Goal: Complete application form: Complete application form

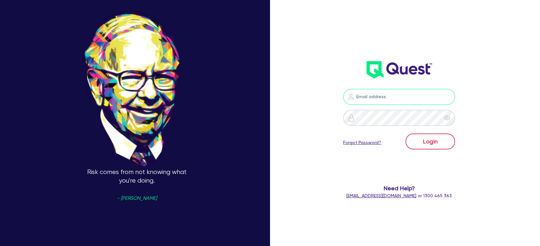
type input "[EMAIL_ADDRESS][PERSON_NAME][DOMAIN_NAME]"
click at [435, 138] on button "Login" at bounding box center [429, 142] width 49 height 16
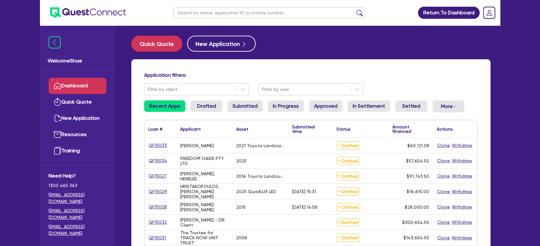
click at [184, 15] on input "text" at bounding box center [269, 12] width 192 height 11
type input "[PERSON_NAME]"
click at [354, 10] on button "submit" at bounding box center [359, 14] width 10 height 9
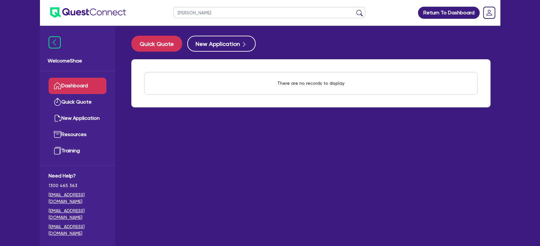
drag, startPoint x: 200, startPoint y: 12, endPoint x: 143, endPoint y: 7, distance: 56.4
click at [143, 7] on header "[PERSON_NAME] Return To Dashboard Edit Profile Logout" at bounding box center [270, 13] width 460 height 26
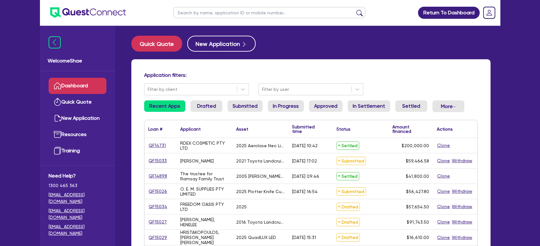
click at [219, 15] on input "text" at bounding box center [269, 12] width 192 height 11
paste input "QF15033"
type input "QF15033"
click at [354, 10] on button "submit" at bounding box center [359, 14] width 10 height 9
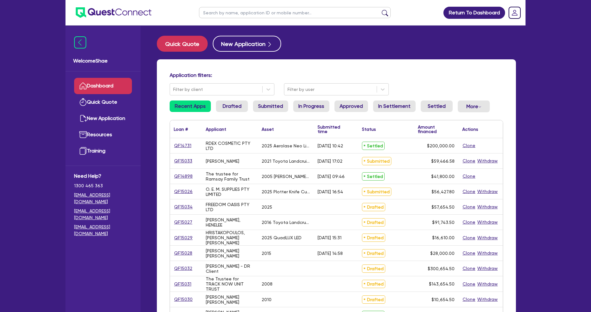
click at [239, 15] on input "text" at bounding box center [295, 12] width 192 height 11
paste input "QF15033"
type input "QF15033"
click at [380, 10] on button "submit" at bounding box center [385, 14] width 10 height 9
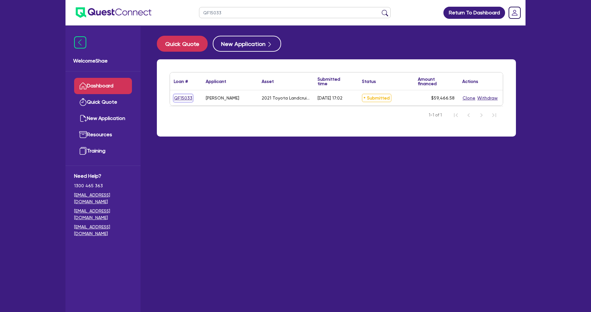
click at [180, 98] on link "QF15033" at bounding box center [183, 98] width 19 height 7
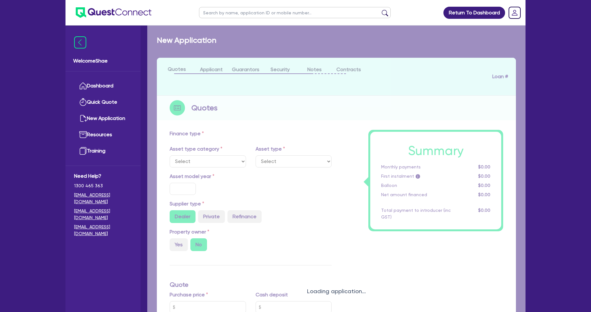
select select "CARS_AND_LIGHT_TRUCKS"
type input "2021"
radio input "false"
radio input "true"
type input "59,466.58"
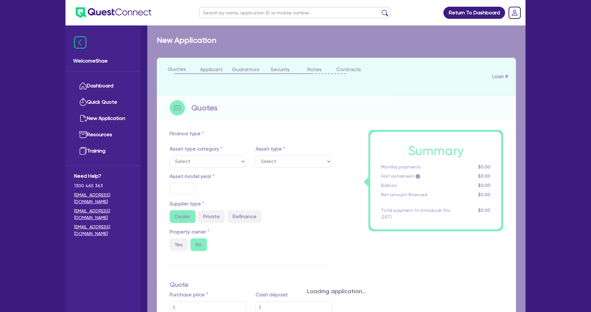
type input "3"
type input "1,784"
type input "8"
select select "PASSENGER_VEHICLES"
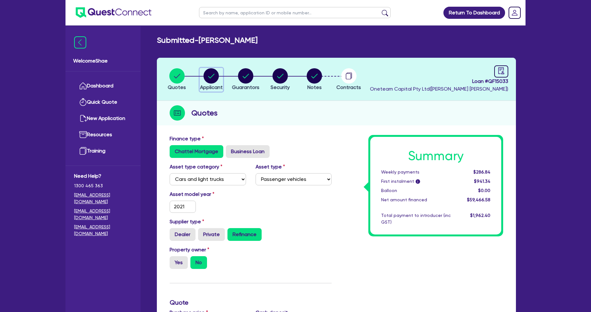
click at [203, 78] on icon "button" at bounding box center [210, 75] width 15 height 15
select select "SOLE_TRADER"
select select "HEALTH_BEAUTY"
select select "OTHER_HEALTH_BEAUTY"
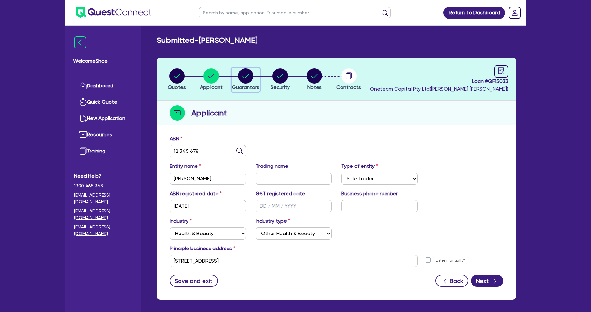
click at [252, 80] on icon "button" at bounding box center [245, 75] width 15 height 15
select select "MRS"
select select "QLD"
select select "DE_FACTO"
select select "MR"
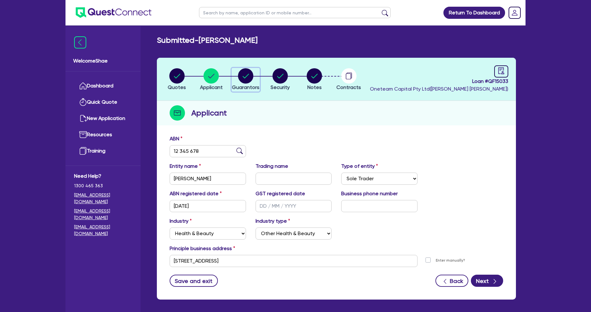
select select "QLD"
select select "DE_FACTO"
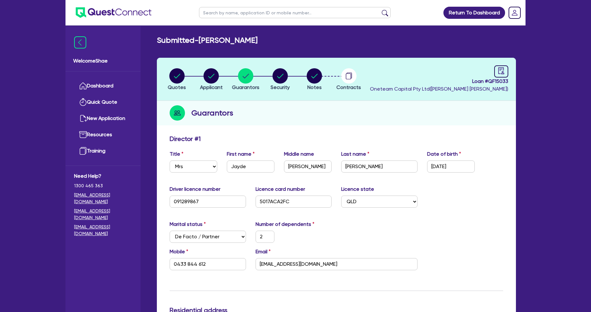
click at [323, 79] on li "Notes" at bounding box center [314, 79] width 34 height 22
click at [316, 76] on circle "button" at bounding box center [313, 75] width 15 height 15
select select "Other"
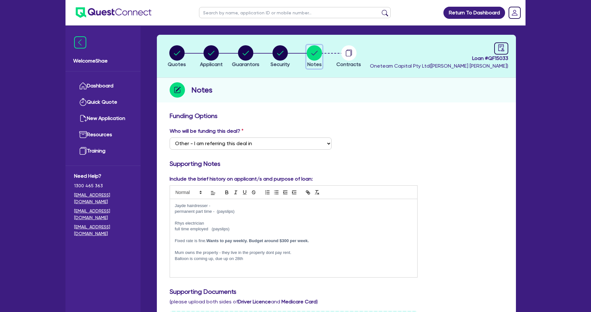
scroll to position [71, 0]
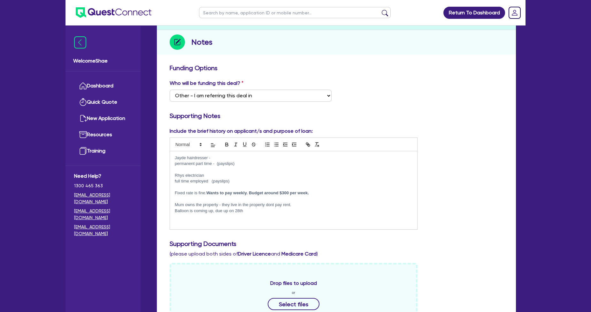
drag, startPoint x: 180, startPoint y: 156, endPoint x: 318, endPoint y: 192, distance: 142.3
click at [318, 192] on div "Jayde hairdresser - permanent part time - (payslips) Rhys electrician full time…" at bounding box center [293, 190] width 247 height 78
click at [318, 192] on p "Fixed rate is fine. Wants to pay weekly. Budget around $300 per week." at bounding box center [294, 193] width 238 height 6
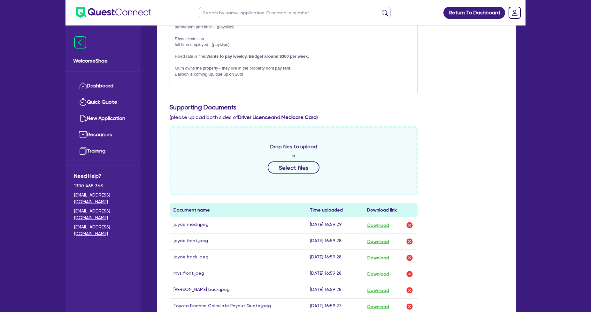
scroll to position [213, 0]
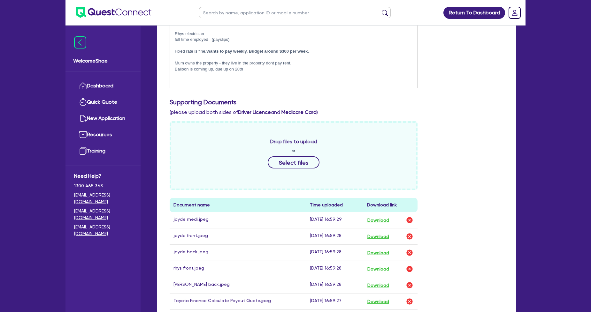
drag, startPoint x: 176, startPoint y: 60, endPoint x: 328, endPoint y: 66, distance: 152.1
click at [328, 66] on div "Jayde hairdresser - permanent part time - (payslips) Rhys electrician full time…" at bounding box center [293, 49] width 247 height 78
click at [328, 66] on p "Balloon is coming up, due up on 28th" at bounding box center [294, 69] width 238 height 6
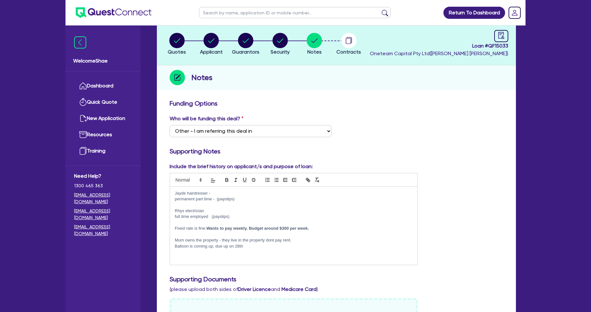
scroll to position [0, 0]
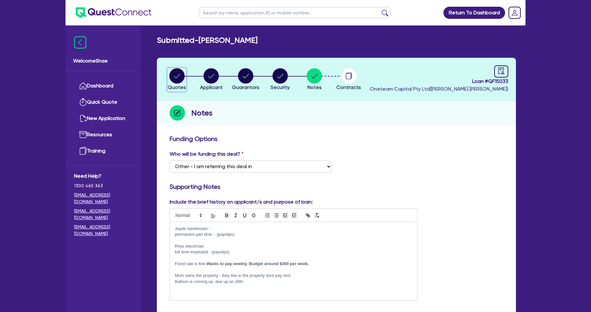
click at [182, 77] on circle "button" at bounding box center [176, 75] width 15 height 15
select select "CARS_AND_LIGHT_TRUCKS"
select select "PASSENGER_VEHICLES"
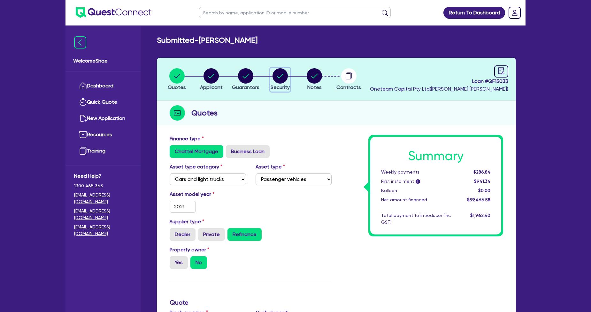
click at [276, 80] on circle "button" at bounding box center [279, 75] width 15 height 15
select select "CARS_AND_LIGHT_TRUCKS"
select select "PASSENGER_VEHICLES"
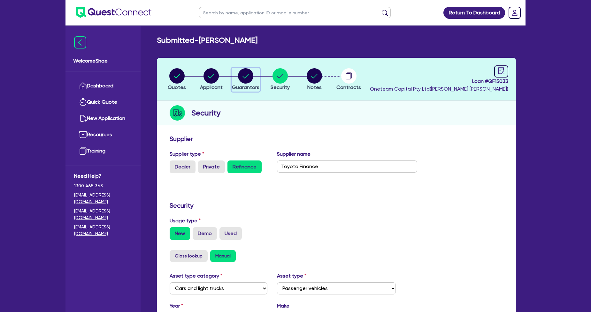
drag, startPoint x: 251, startPoint y: 80, endPoint x: 259, endPoint y: 86, distance: 10.1
click at [251, 80] on circle "button" at bounding box center [245, 75] width 15 height 15
select select "MRS"
select select "QLD"
select select "DE_FACTO"
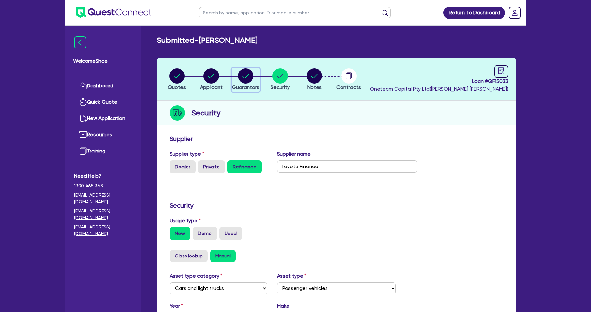
select select "MR"
select select "QLD"
select select "DE_FACTO"
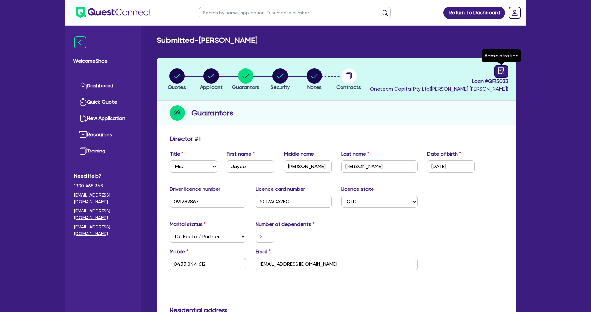
click at [494, 71] on link at bounding box center [501, 71] width 14 height 12
select select "SUBMITTED_NEW"
select select "Other"
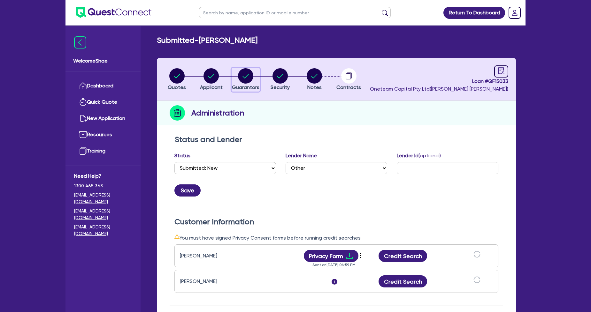
drag, startPoint x: 245, startPoint y: 75, endPoint x: 302, endPoint y: 114, distance: 70.0
click at [245, 75] on circle "button" at bounding box center [245, 75] width 15 height 15
select select "MRS"
select select "QLD"
select select "DE_FACTO"
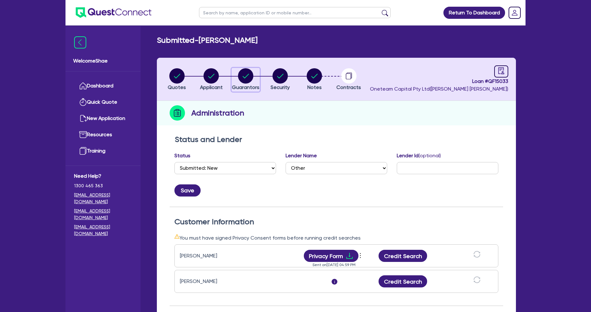
select select "MR"
select select "QLD"
select select "DE_FACTO"
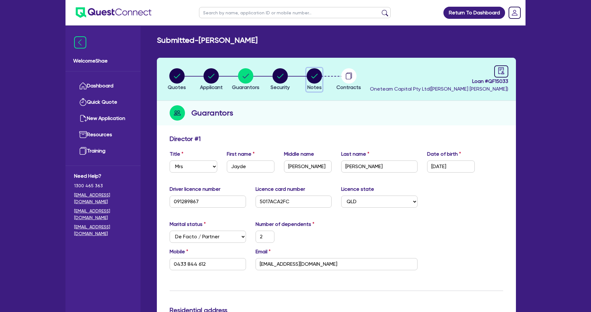
click at [310, 79] on circle "button" at bounding box center [313, 75] width 15 height 15
select select "Other"
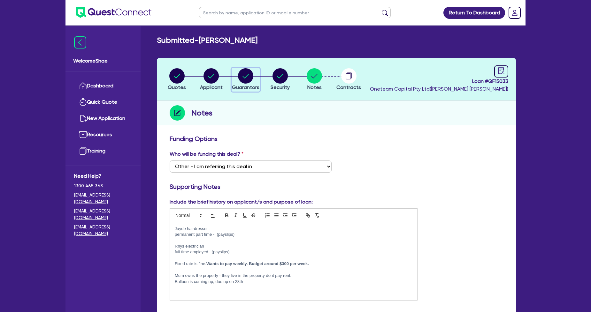
click at [243, 81] on circle "button" at bounding box center [245, 75] width 15 height 15
select select "MRS"
select select "QLD"
select select "DE_FACTO"
select select "MR"
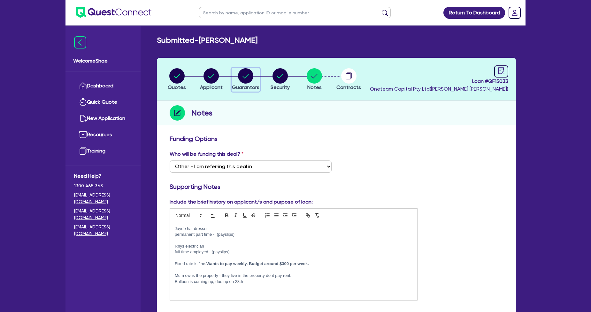
select select "QLD"
select select "DE_FACTO"
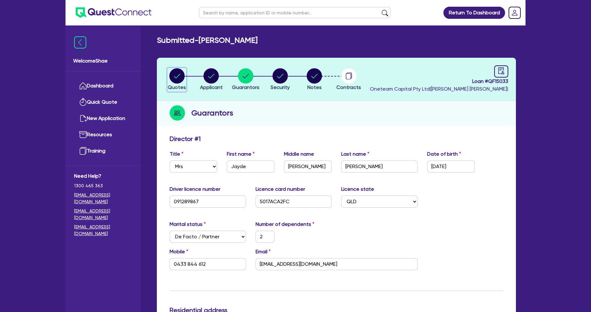
click at [177, 73] on circle "button" at bounding box center [176, 75] width 15 height 15
select select "CARS_AND_LIGHT_TRUCKS"
select select "PASSENGER_VEHICLES"
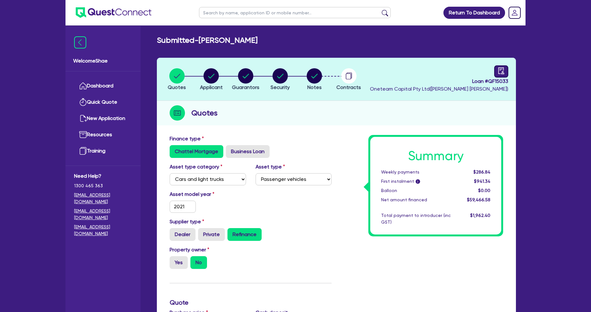
click at [499, 72] on icon "audit" at bounding box center [500, 70] width 7 height 7
select select "SUBMITTED_NEW"
select select "Other"
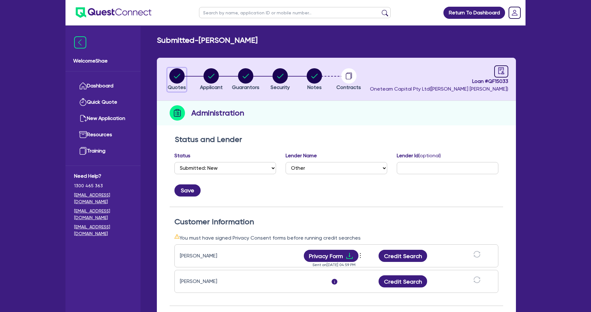
click at [178, 75] on icon "button" at bounding box center [177, 76] width 6 height 4
select select "CARS_AND_LIGHT_TRUCKS"
select select "PASSENGER_VEHICLES"
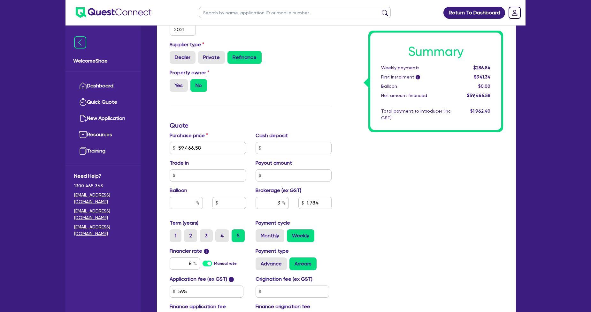
scroll to position [213, 0]
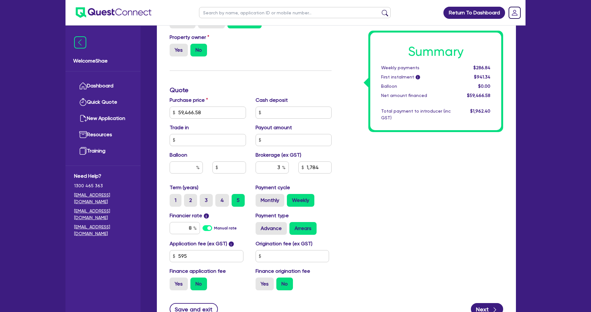
click at [362, 32] on div "Summary Weekly payments $286.84 First instalment i $941.34 Balloon $0.00 Net am…" at bounding box center [421, 108] width 171 height 373
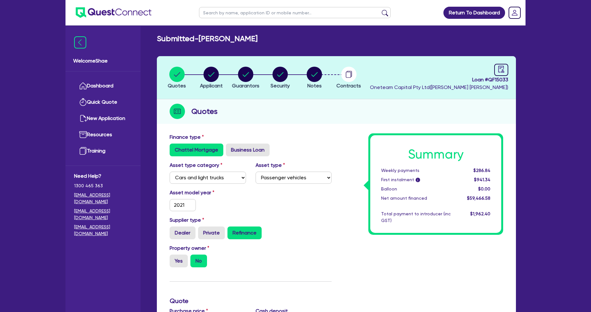
scroll to position [0, 0]
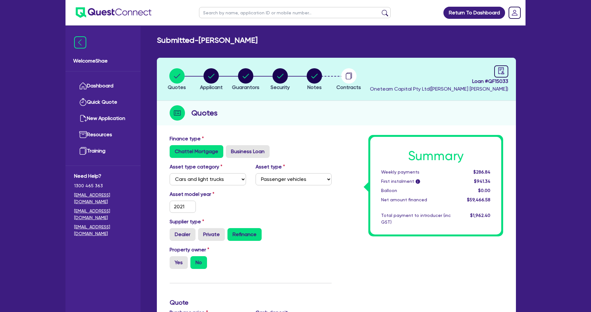
drag, startPoint x: 287, startPoint y: 39, endPoint x: 202, endPoint y: 40, distance: 84.6
click at [202, 40] on div "Submitted - Jayde Francis Smith" at bounding box center [336, 40] width 368 height 9
copy h2 "[PERSON_NAME]"
click at [246, 76] on icon "button" at bounding box center [245, 76] width 6 height 4
select select "MRS"
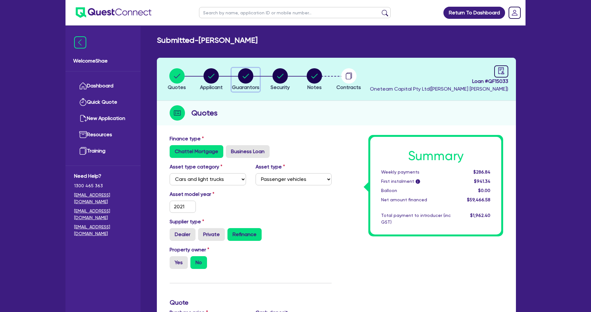
select select "QLD"
select select "DE_FACTO"
select select "MR"
select select "QLD"
select select "DE_FACTO"
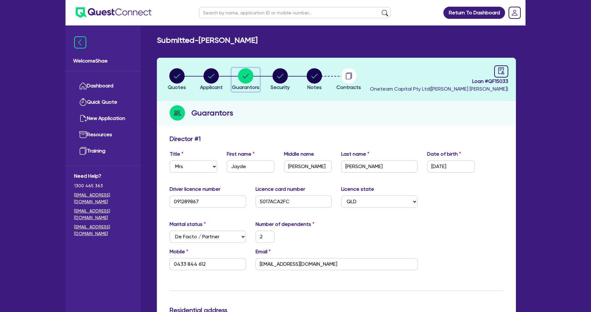
scroll to position [142, 0]
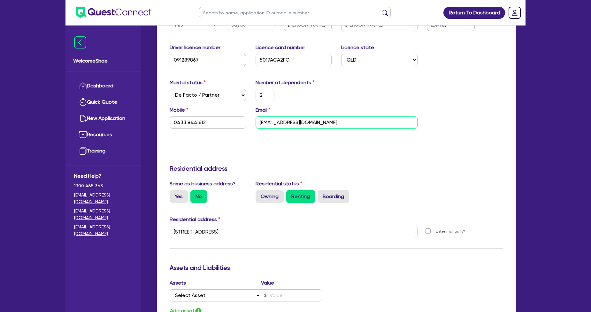
click at [292, 124] on input "Jaydeybaby0123@gmail.com" at bounding box center [336, 123] width 162 height 12
type input "2"
type input "0433 844 612"
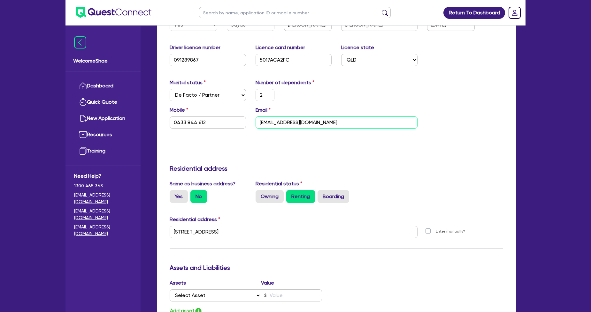
type input "2"
type input "0407324108"
type input "2"
type input "0433 844 612"
type input "Jaydeybaby0123@gmail.com"
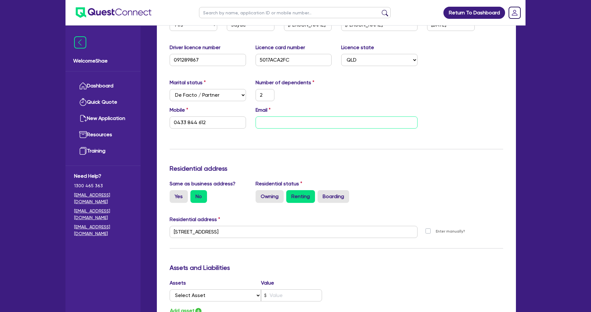
type input "2"
type input "0407324108"
type input "2"
type input "0407 324 108"
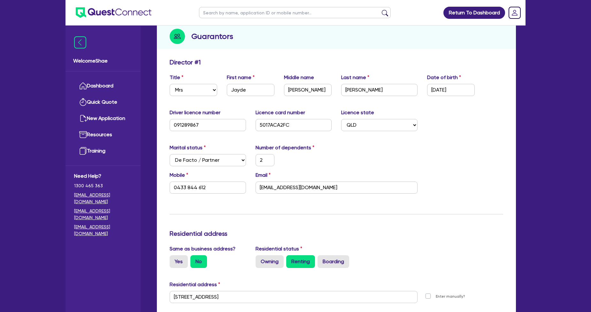
scroll to position [0, 0]
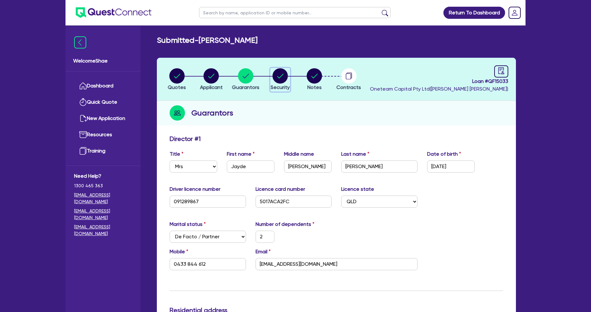
click at [276, 74] on circle "button" at bounding box center [279, 75] width 15 height 15
select select "CARS_AND_LIGHT_TRUCKS"
select select "PASSENGER_VEHICLES"
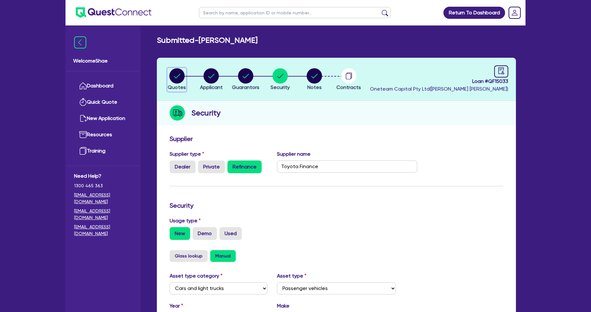
drag, startPoint x: 173, startPoint y: 77, endPoint x: 227, endPoint y: 106, distance: 61.3
click at [173, 77] on circle "button" at bounding box center [176, 75] width 15 height 15
select select "CARS_AND_LIGHT_TRUCKS"
select select "PASSENGER_VEHICLES"
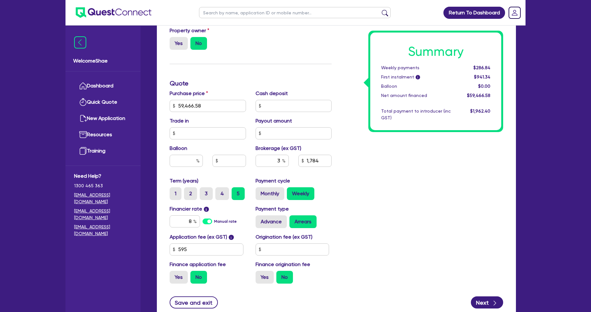
scroll to position [267, 0]
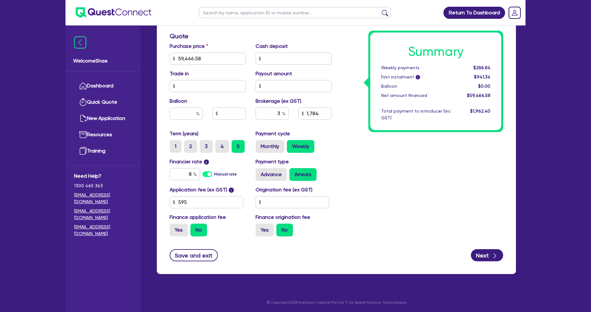
click at [554, 187] on div "Return To Dashboard Edit Profile Logout Welcome Shae Dashboard Quick Quote New …" at bounding box center [295, 23] width 591 height 580
click at [253, 12] on input "text" at bounding box center [295, 12] width 192 height 11
type input "mirza"
click button "submit" at bounding box center [385, 14] width 10 height 9
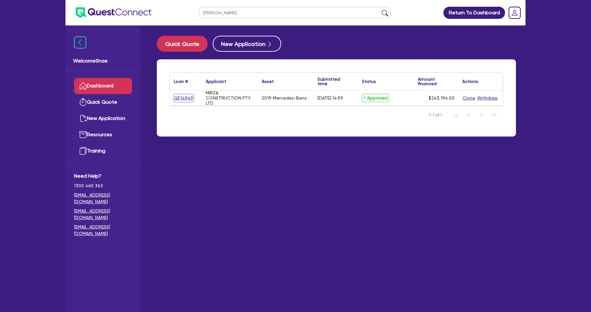
click at [182, 95] on link "QF14949" at bounding box center [184, 98] width 20 height 7
select select "CARS_AND_LIGHT_TRUCKS"
select select "PASSENGER_VEHICLES"
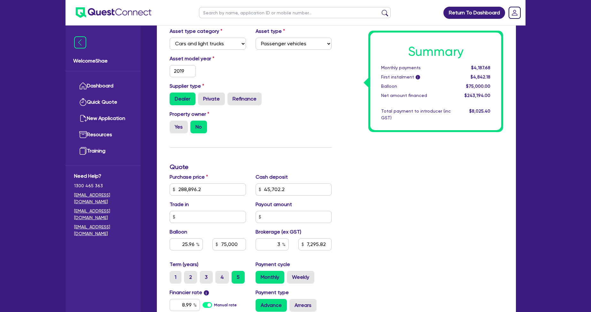
scroll to position [142, 0]
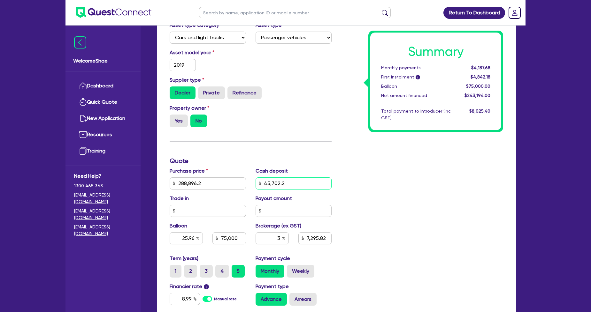
click at [300, 185] on input "45,702.2" at bounding box center [293, 184] width 76 height 12
type input "45,702.78"
type input "288,896.2"
type input "25.96"
type input "75,000"
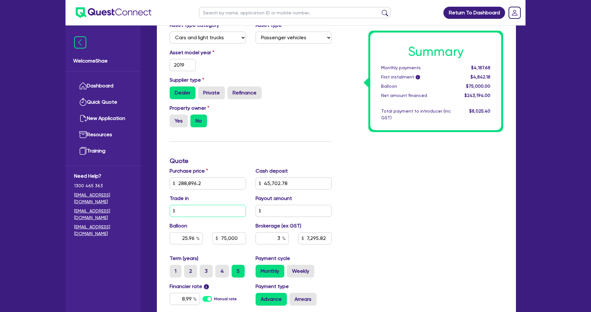
type input "7,295.82"
type input "288,896.2"
type input "25.96"
type input "75,000"
type input "7,295.8"
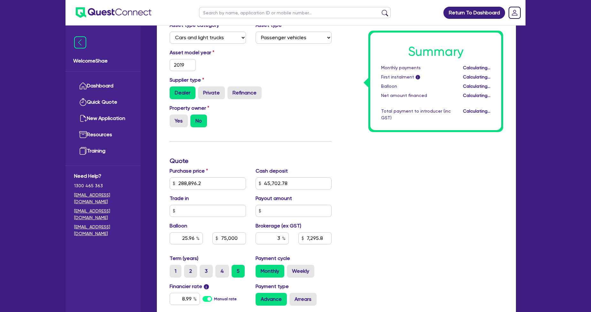
type input "288,896.2"
type input "25.96"
type input "75,000"
type input "7,295.8"
type input "288,896.2"
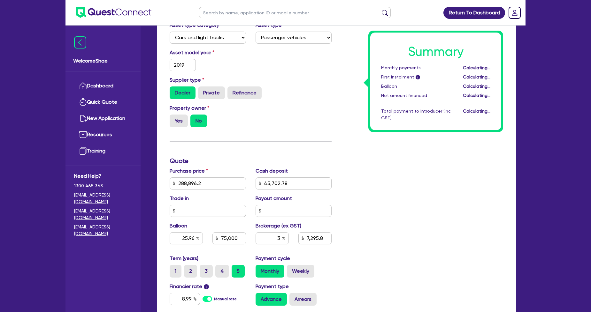
type input "25.96"
type input "75,000"
type input "7,295.8"
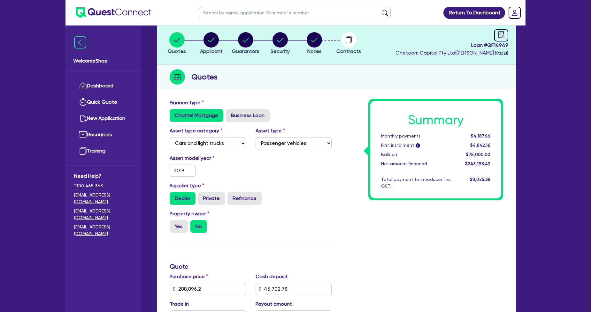
scroll to position [35, 0]
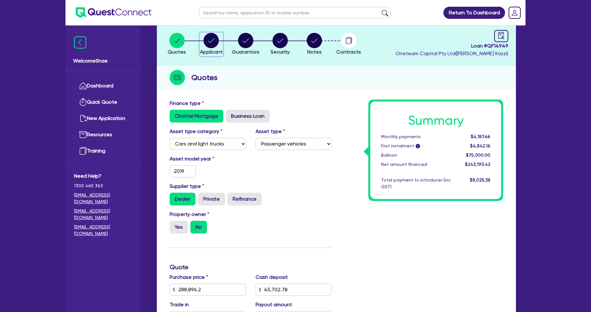
click at [211, 39] on circle "button" at bounding box center [210, 40] width 15 height 15
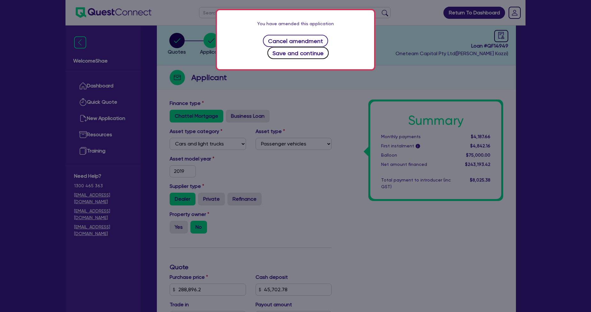
click at [329, 47] on button "Save and continue" at bounding box center [298, 53] width 62 height 12
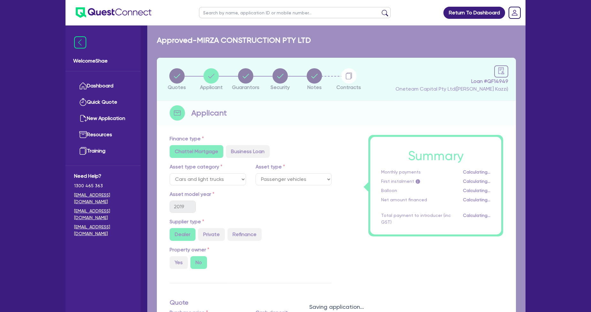
select select "COMPANY"
select select "BUILDING_CONSTRUCTION"
select select "TRADES_SERVICES_CONSUMERS"
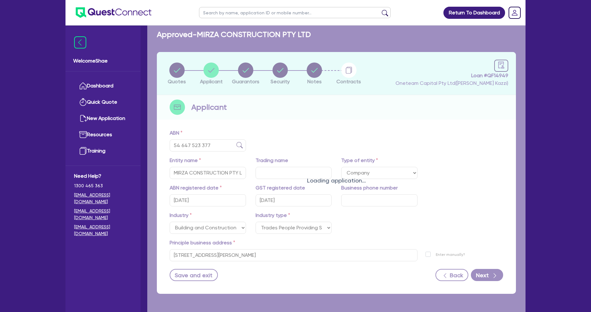
scroll to position [26, 0]
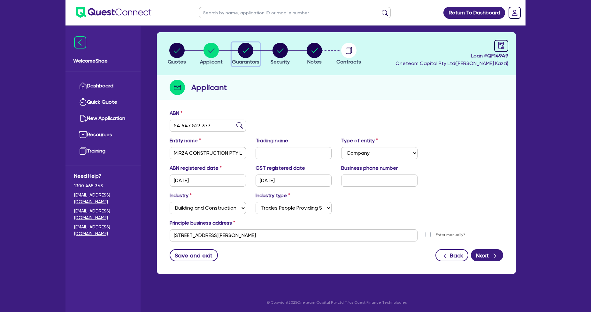
click at [240, 50] on circle "button" at bounding box center [245, 50] width 15 height 15
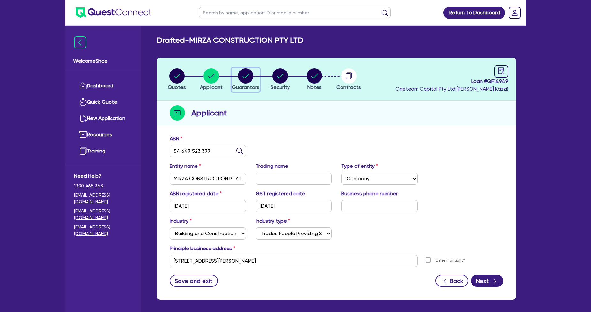
select select "MRS"
select select "VIC"
select select "MARRIED"
select select "PROPERTY"
select select "MORTGAGE"
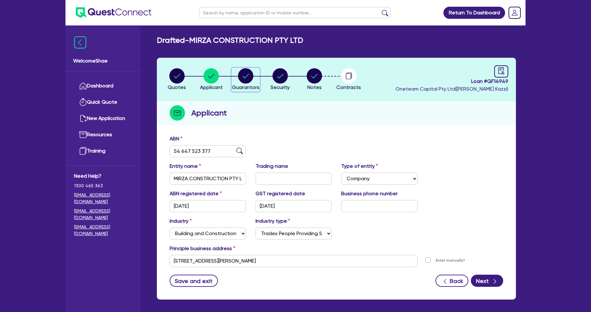
select select "VEHICLE_LOAN"
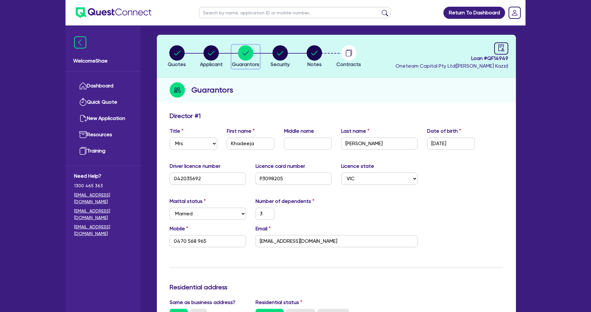
scroll to position [35, 0]
